Goal: Transaction & Acquisition: Obtain resource

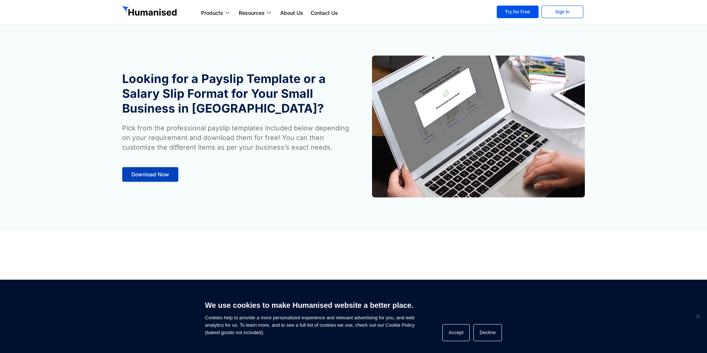
click at [158, 173] on span "Download Now" at bounding box center [150, 174] width 38 height 5
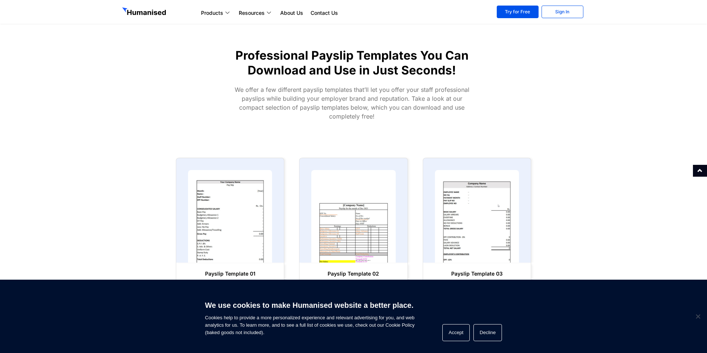
scroll to position [305, 0]
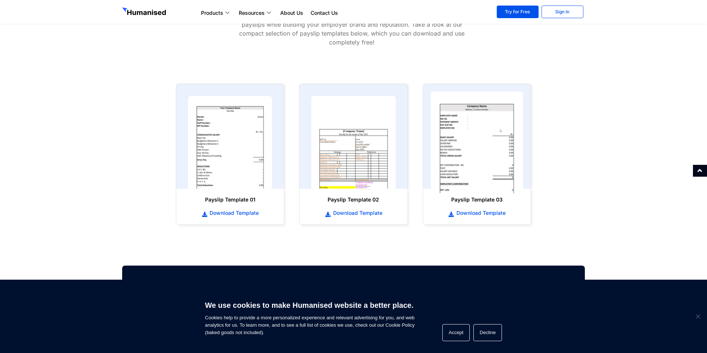
click at [461, 137] on img at bounding box center [477, 142] width 93 height 102
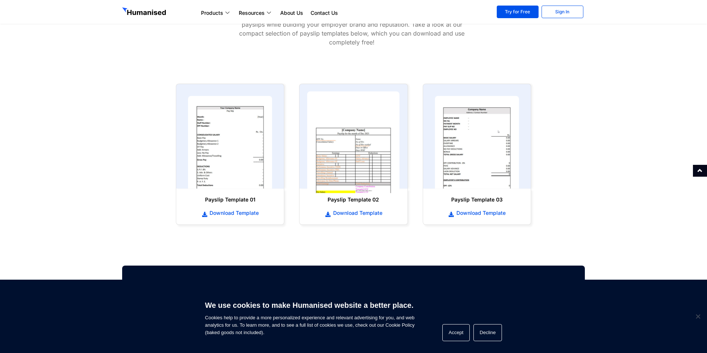
click at [353, 153] on img at bounding box center [353, 142] width 93 height 102
click at [355, 211] on span "Download Template" at bounding box center [356, 212] width 51 height 7
click at [349, 214] on span "Download Template" at bounding box center [356, 212] width 51 height 7
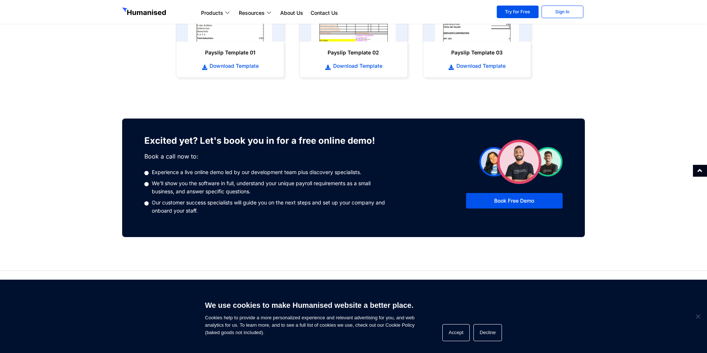
scroll to position [511, 0]
